Goal: Navigation & Orientation: Find specific page/section

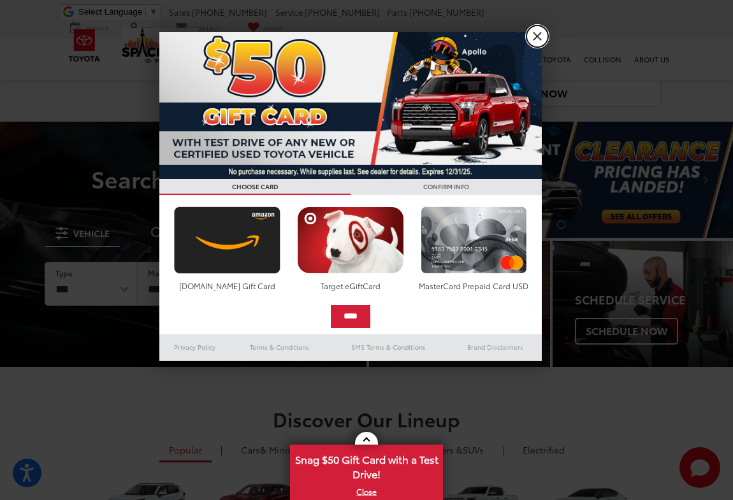
click at [542, 43] on link "X" at bounding box center [537, 36] width 22 height 22
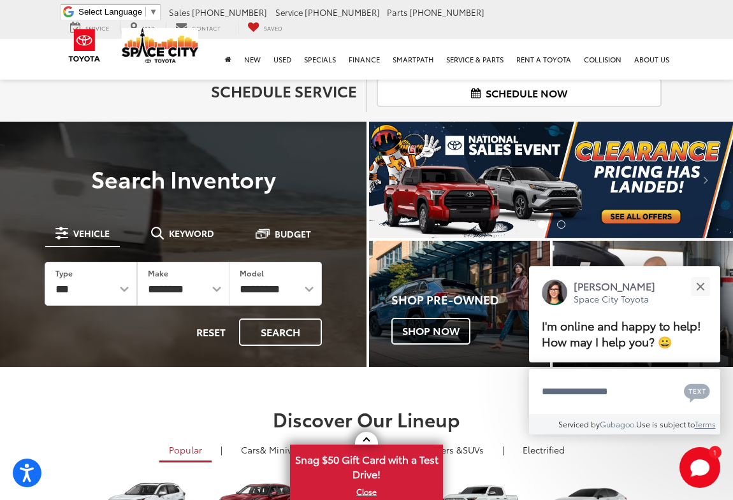
click at [131, 83] on h2 "Schedule Service" at bounding box center [214, 90] width 286 height 17
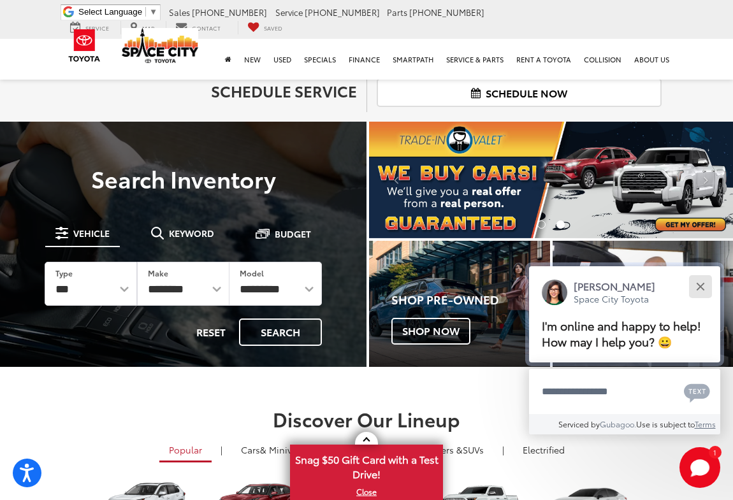
click at [701, 294] on button "Close" at bounding box center [699, 286] width 27 height 27
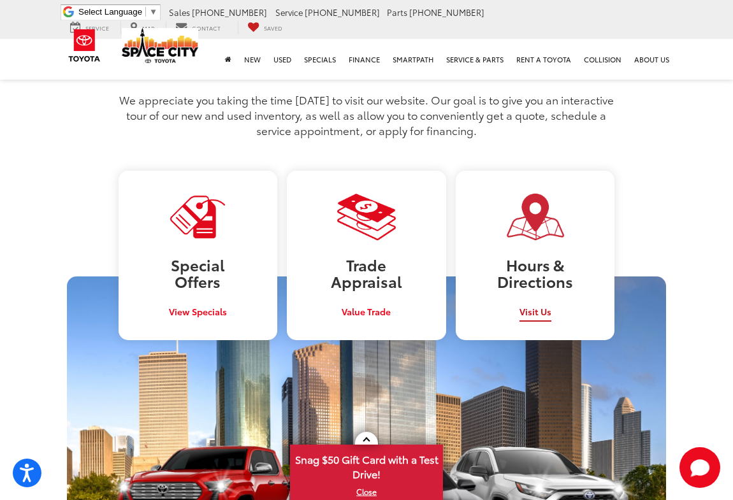
scroll to position [985, 0]
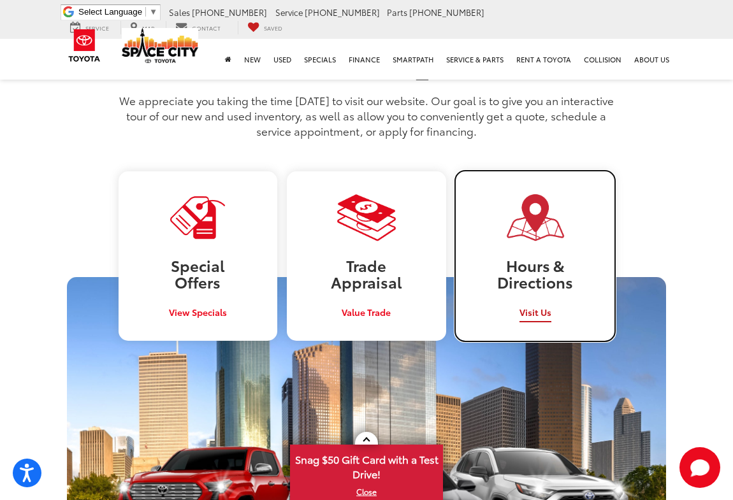
click at [545, 192] on img at bounding box center [534, 217] width 61 height 50
